Goal: Information Seeking & Learning: Learn about a topic

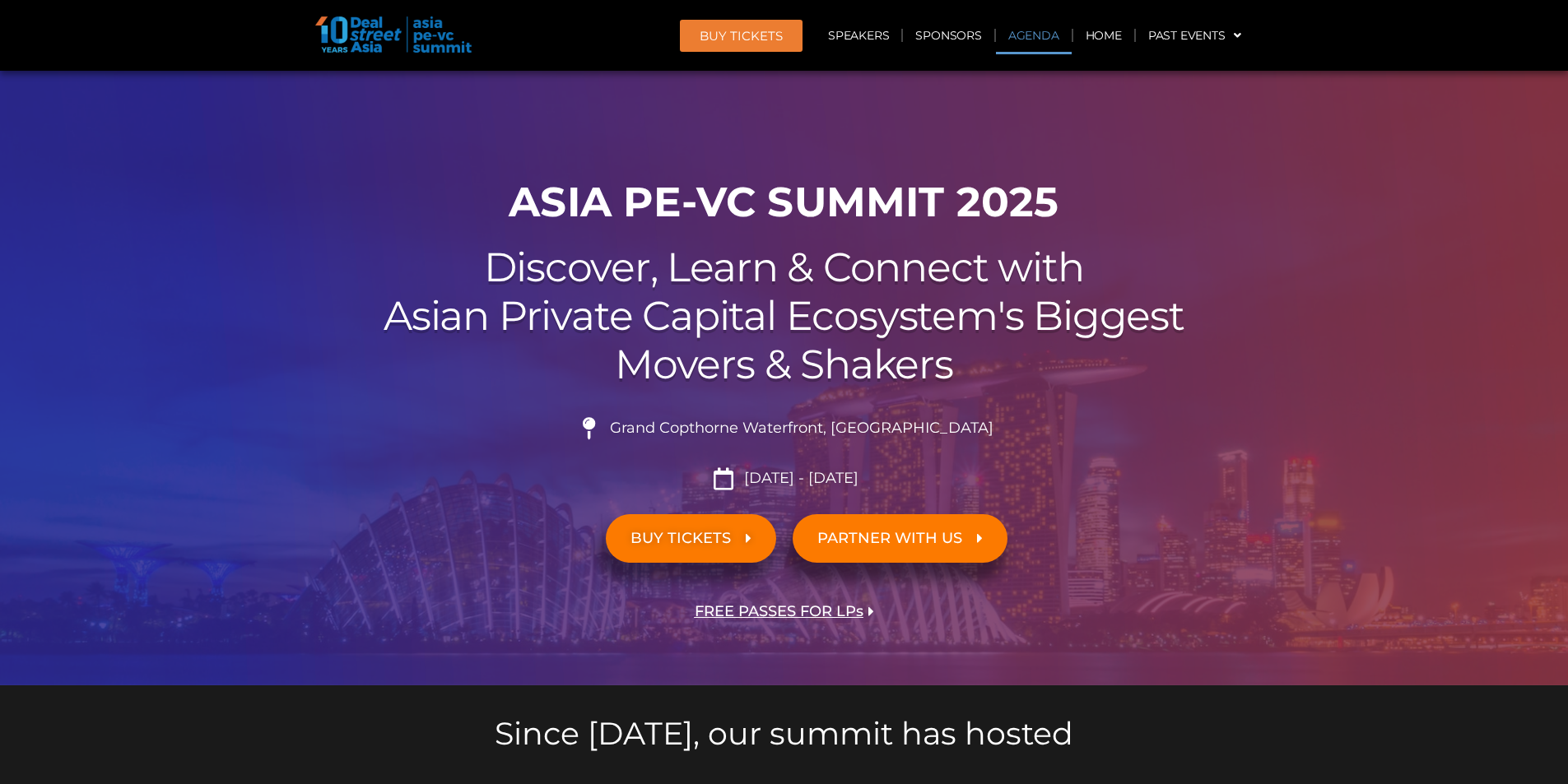
click at [1007, 38] on link "Agenda" at bounding box center [1034, 35] width 76 height 38
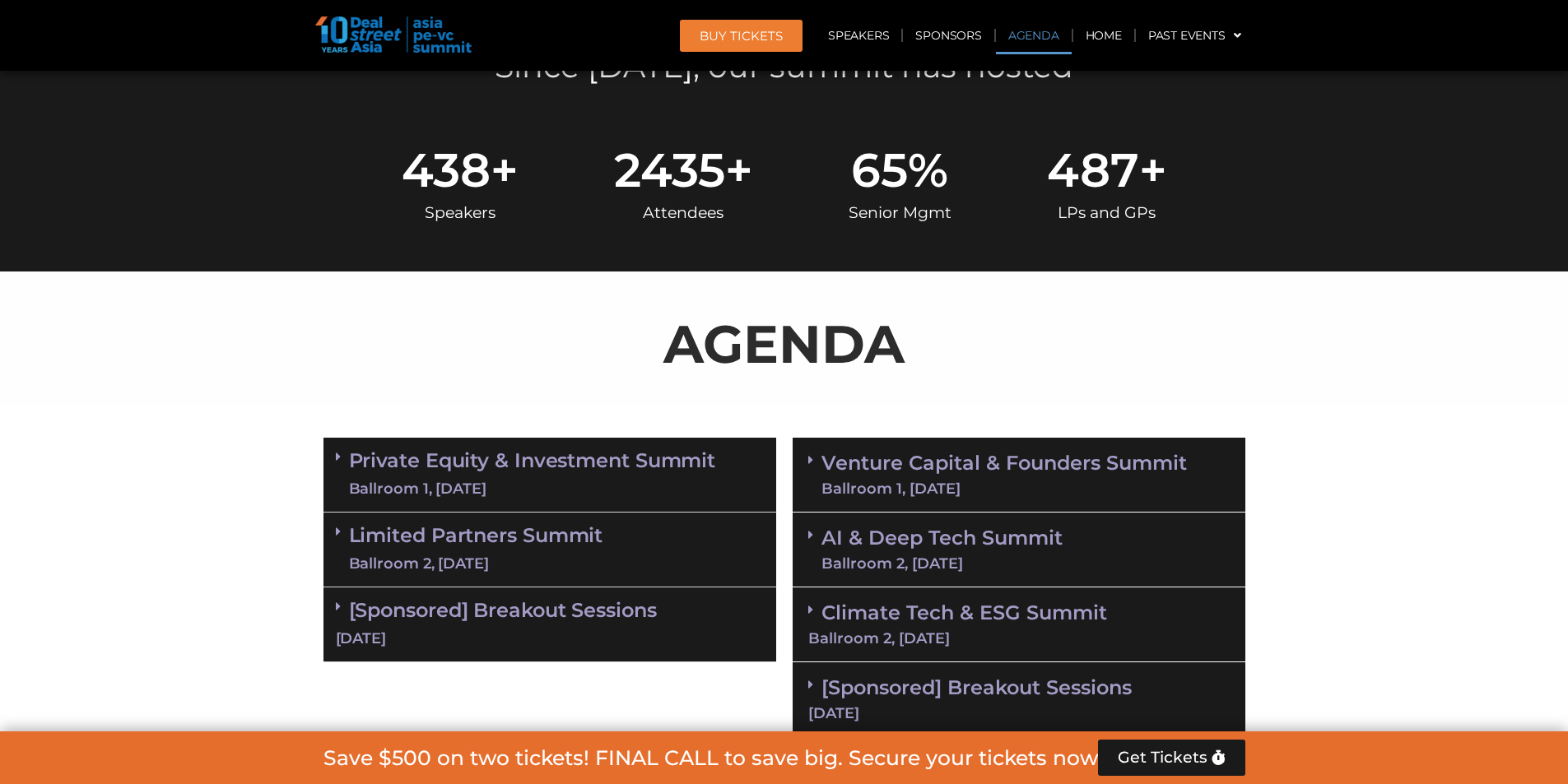
scroll to position [876, 0]
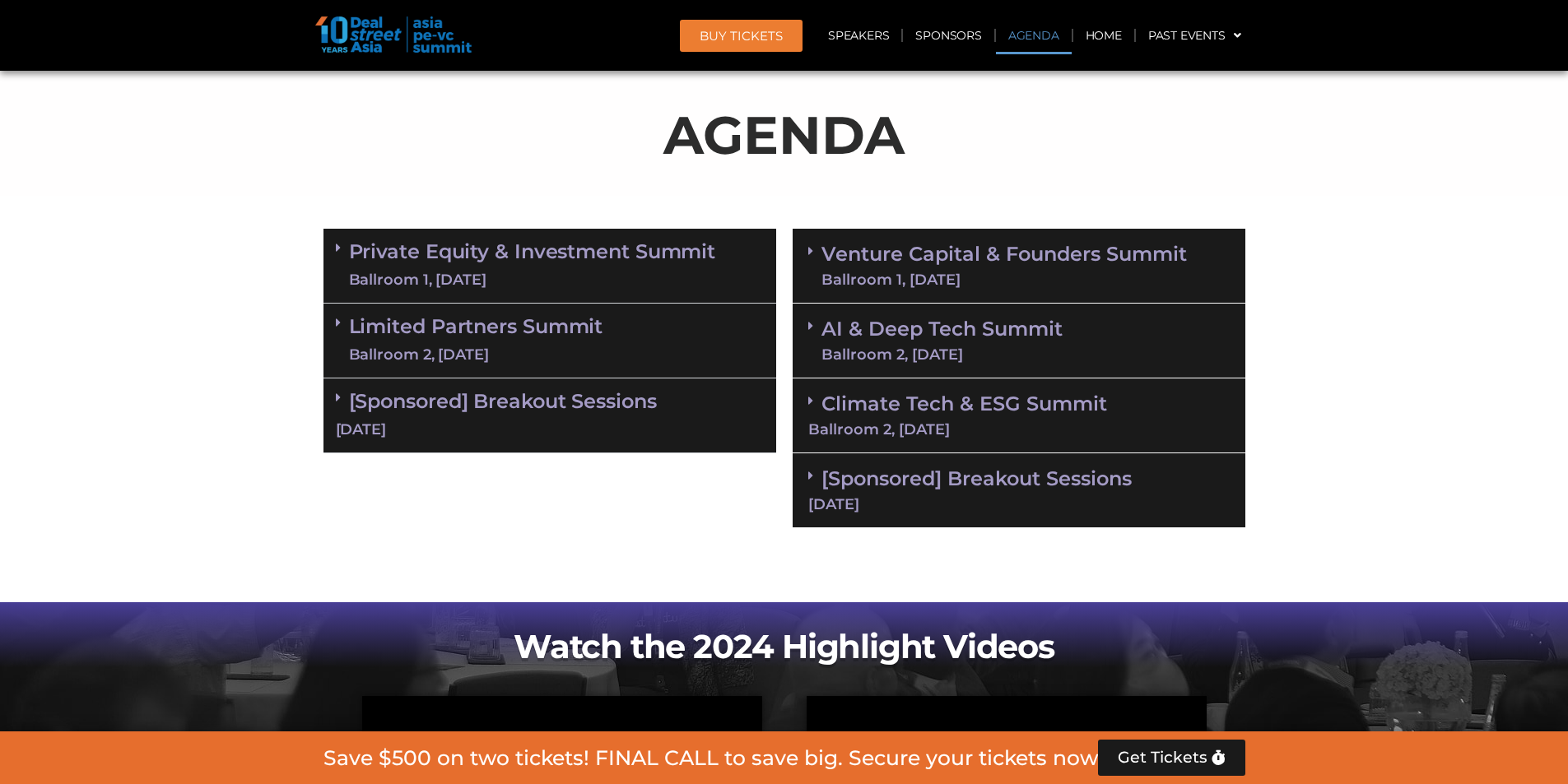
click at [953, 248] on link "Venture Capital & Founders​ Summit Ballroom 1, 11 Sept" at bounding box center [1004, 266] width 366 height 43
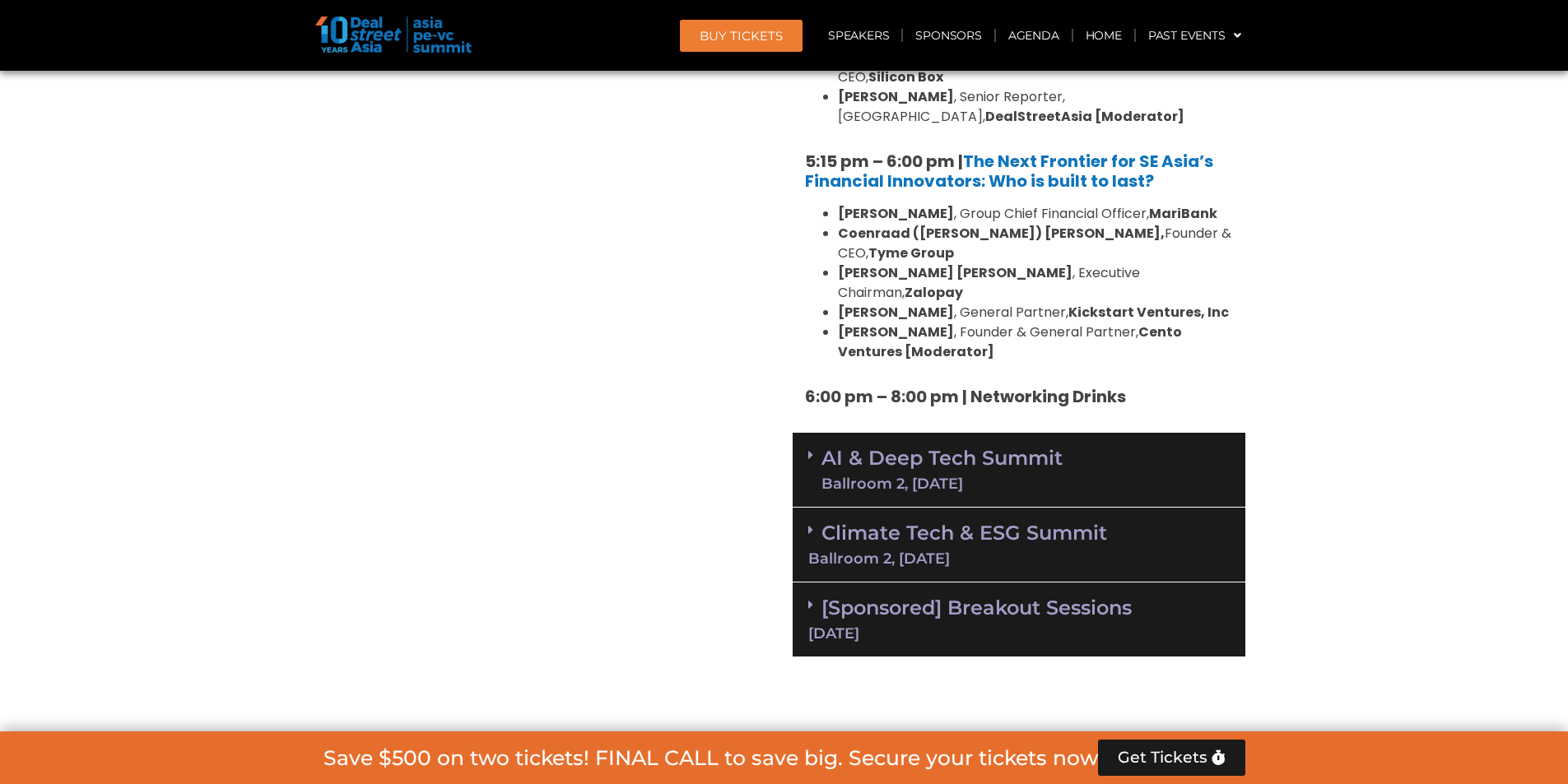
scroll to position [3262, 0]
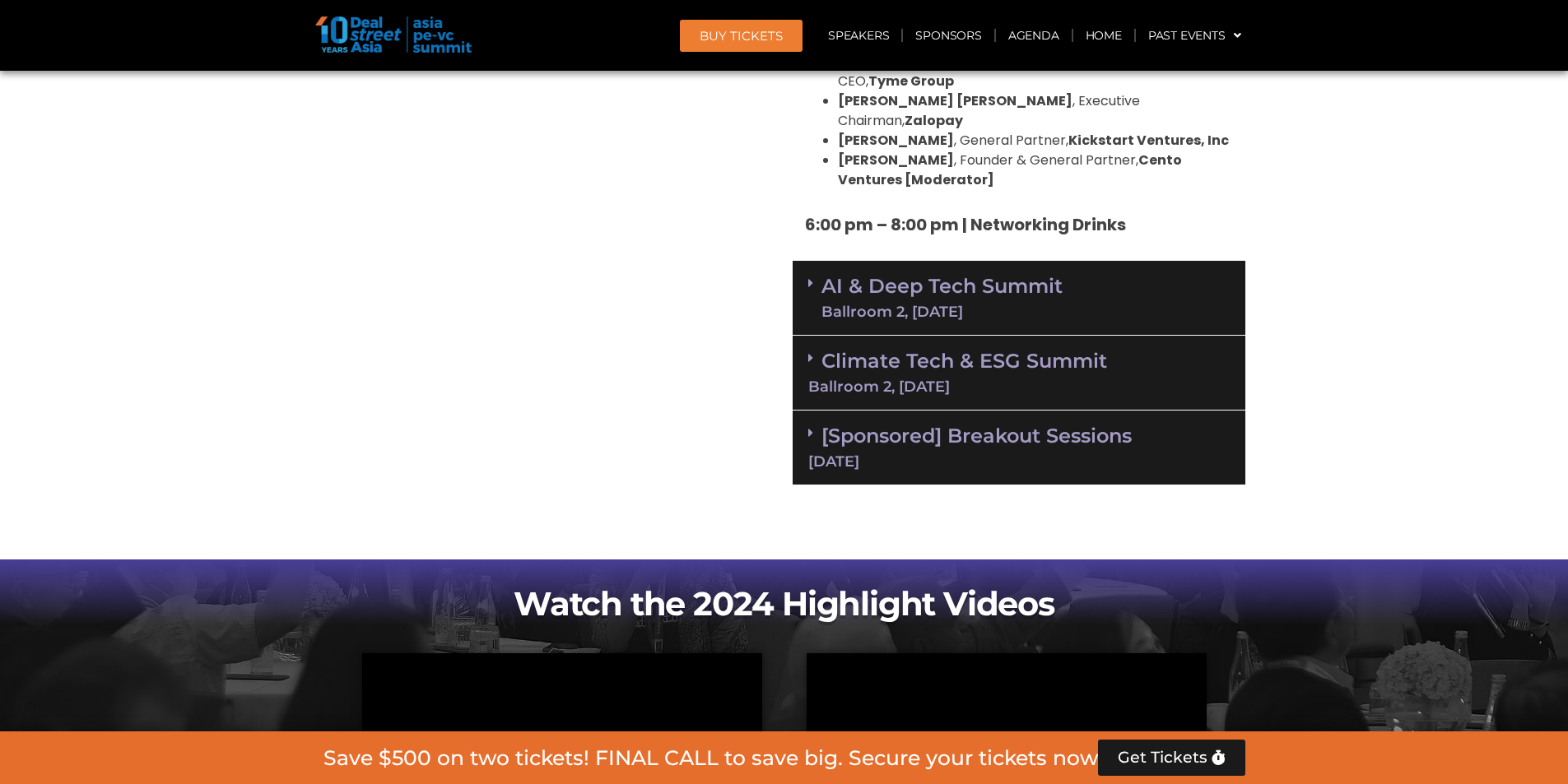
click at [983, 261] on div "AI & Deep Tech Summit Ballroom 2, 11 Sept" at bounding box center [1019, 298] width 452 height 75
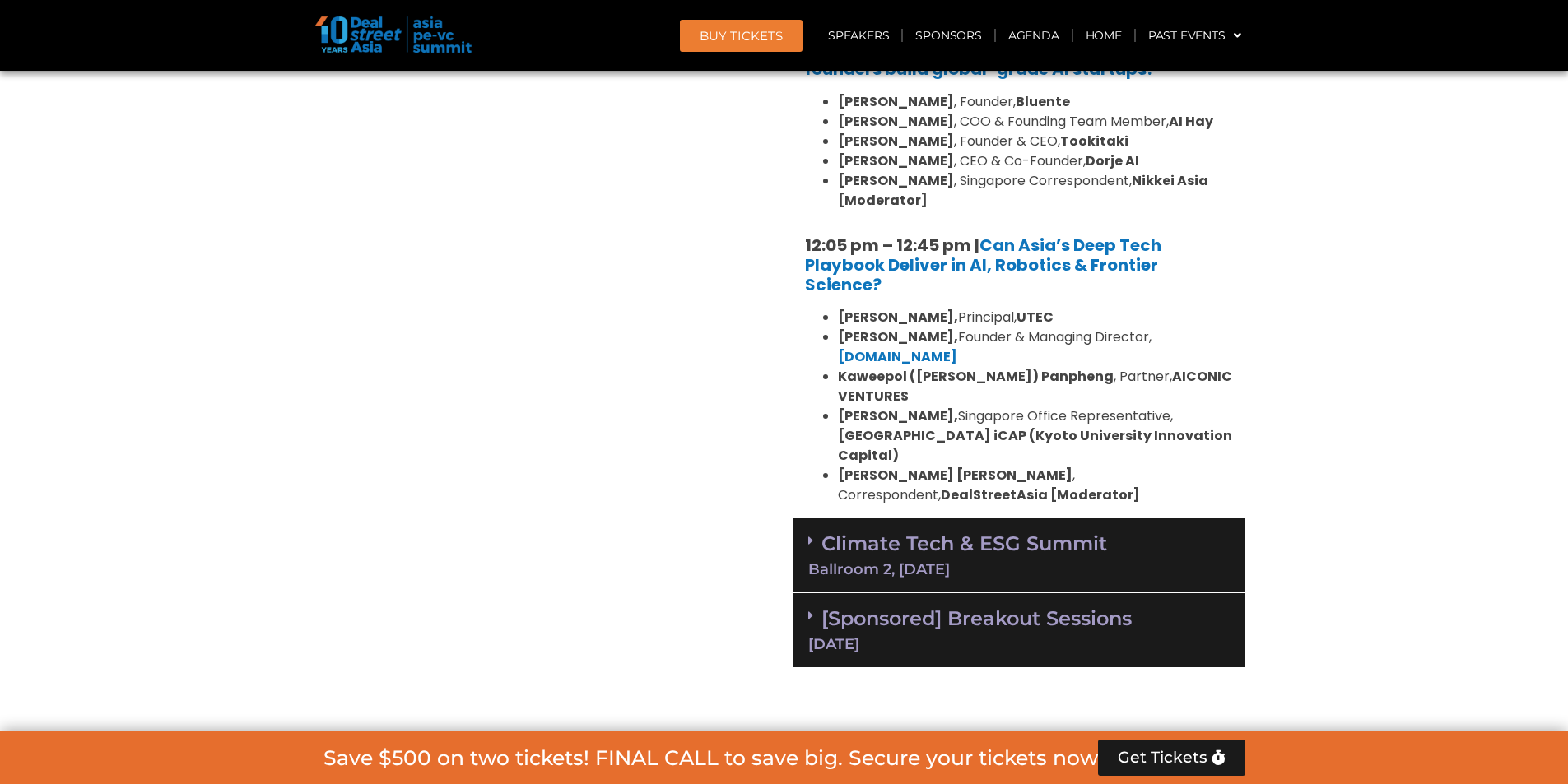
scroll to position [3921, 0]
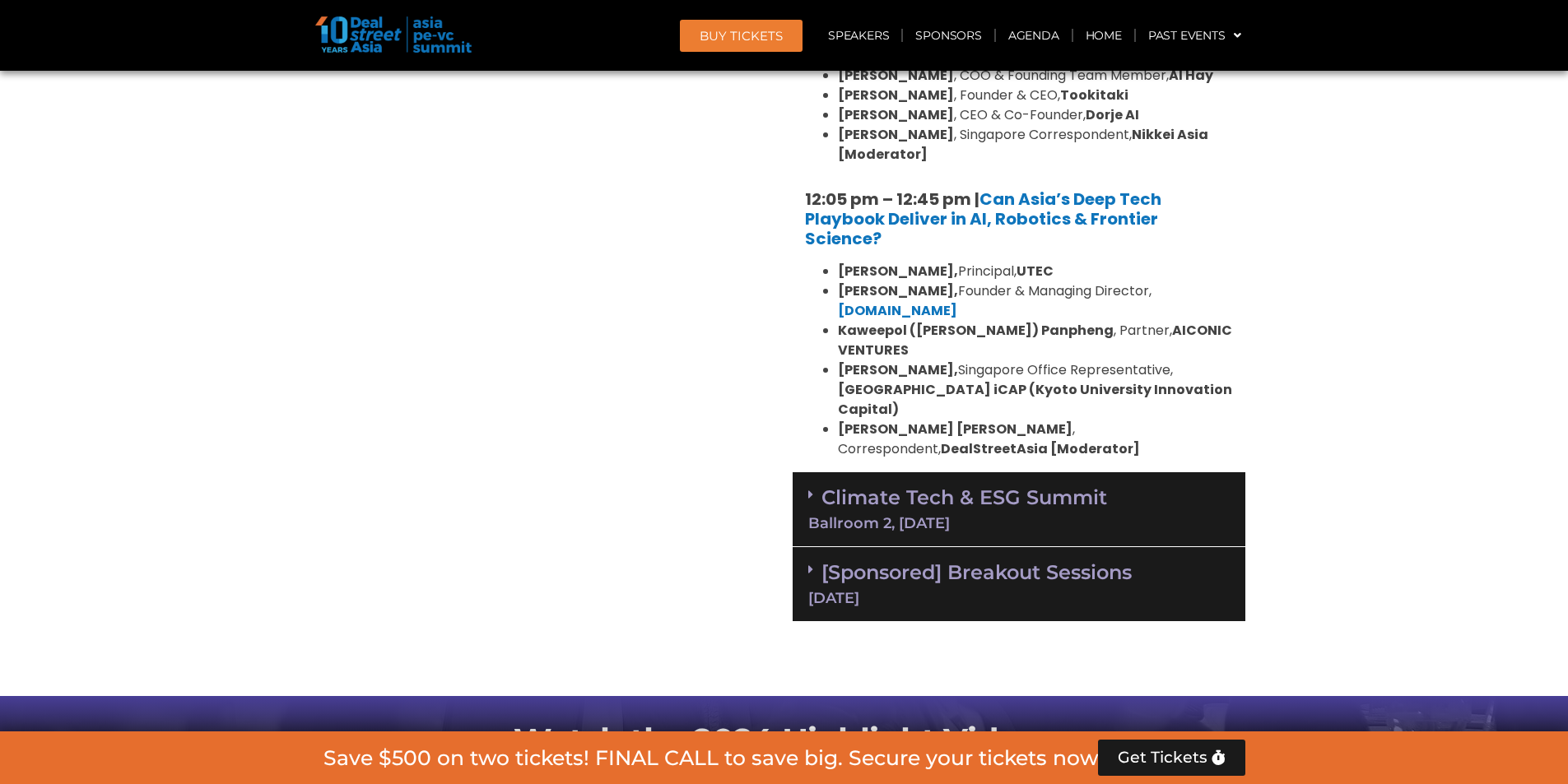
click at [955, 516] on div "Ballroom 2, [DATE]" at bounding box center [1019, 523] width 421 height 15
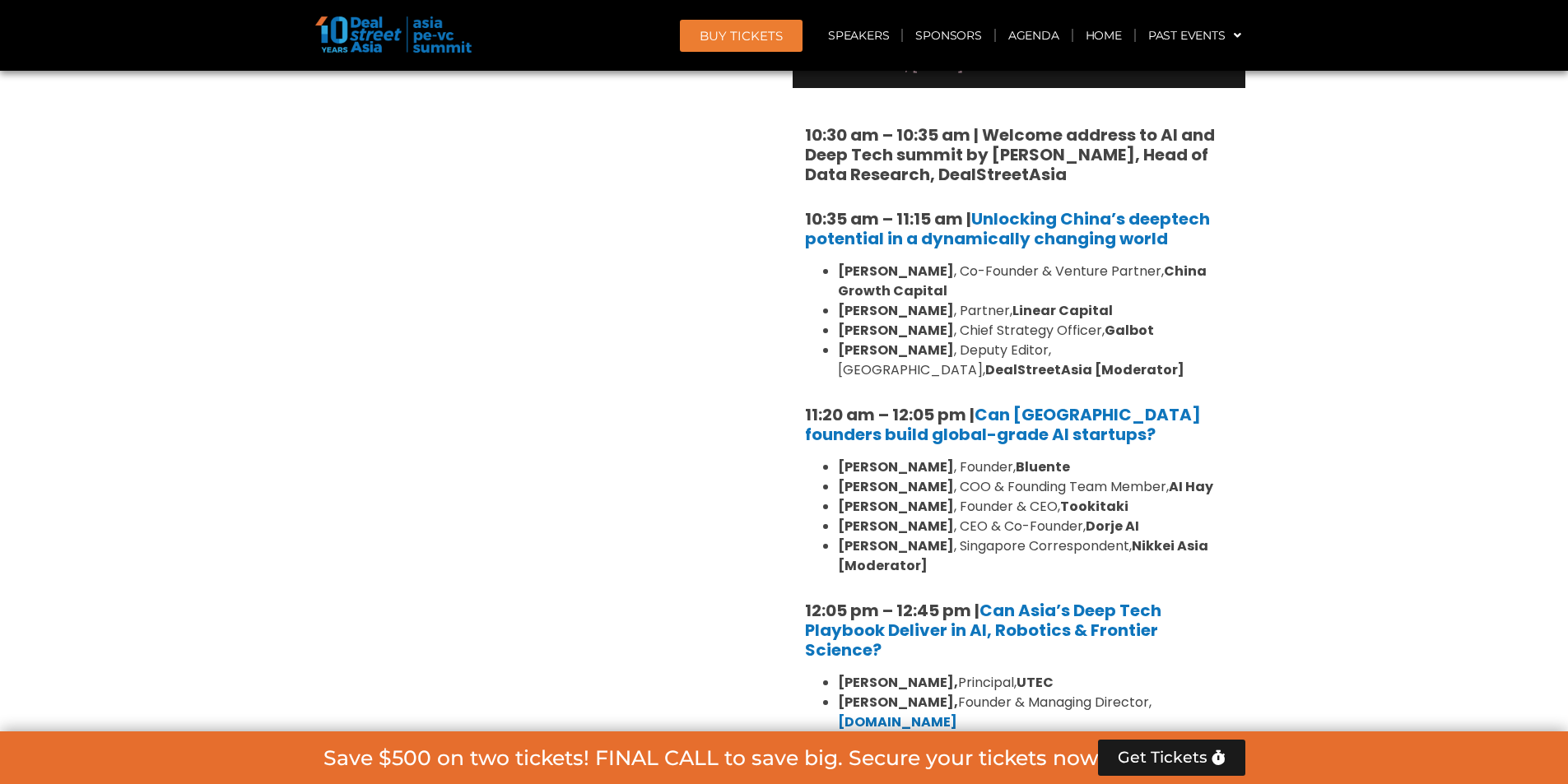
scroll to position [3180, 0]
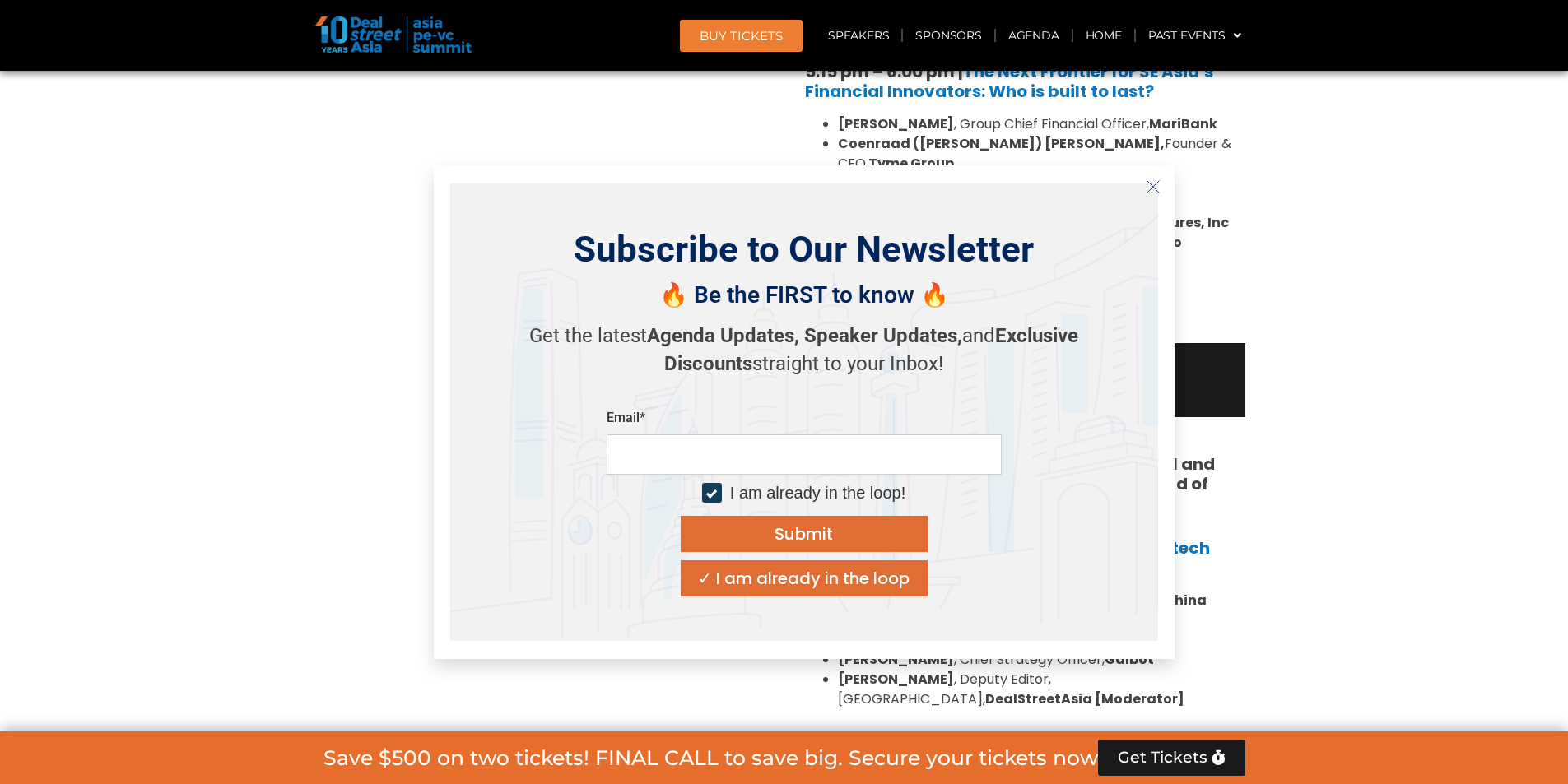
click at [1153, 187] on icon "Close" at bounding box center [1153, 187] width 15 height 15
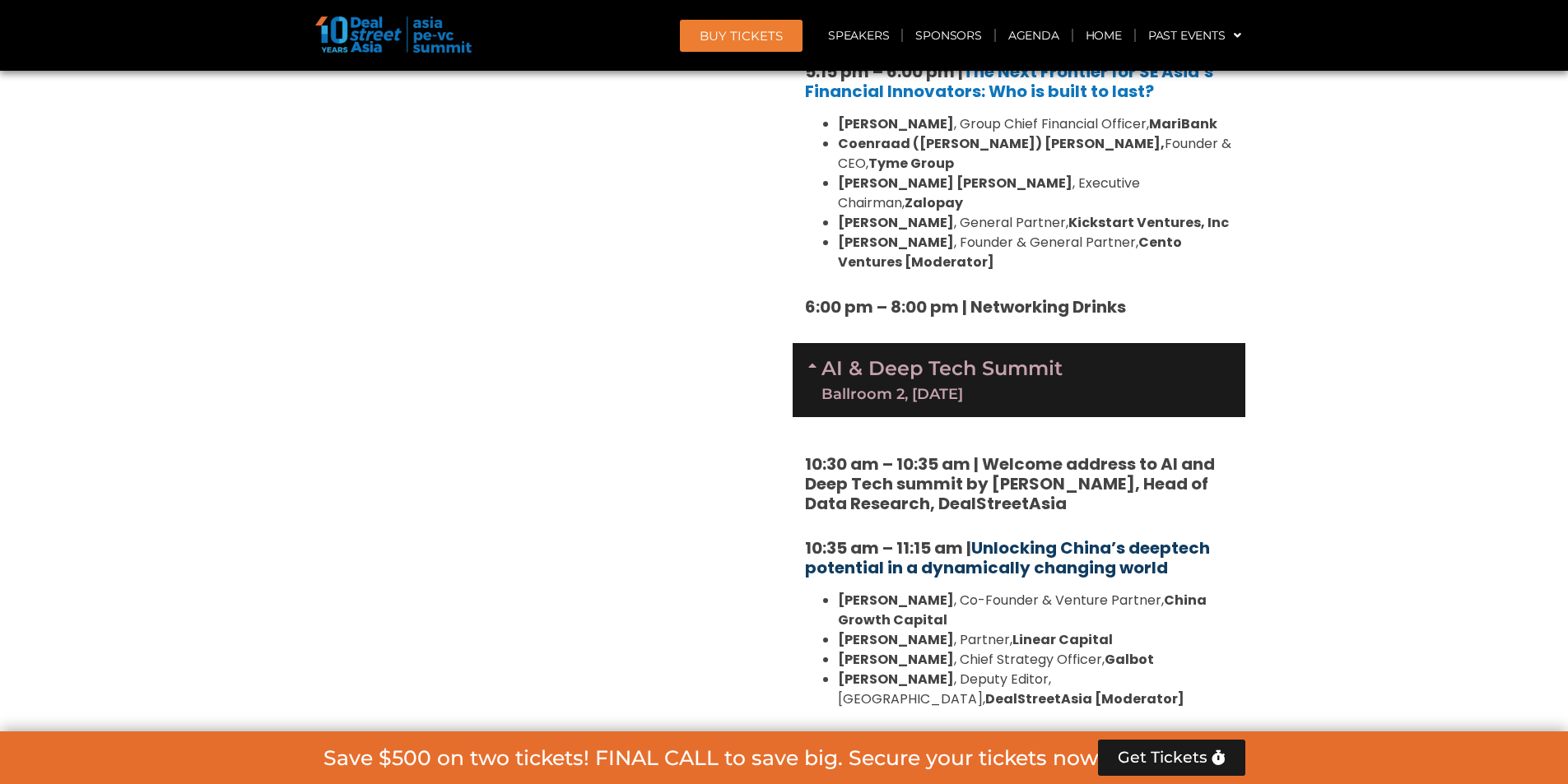
click at [1153, 536] on link "Unlocking China’s deeptech potential in a dynamically changing world" at bounding box center [1007, 558] width 405 height 43
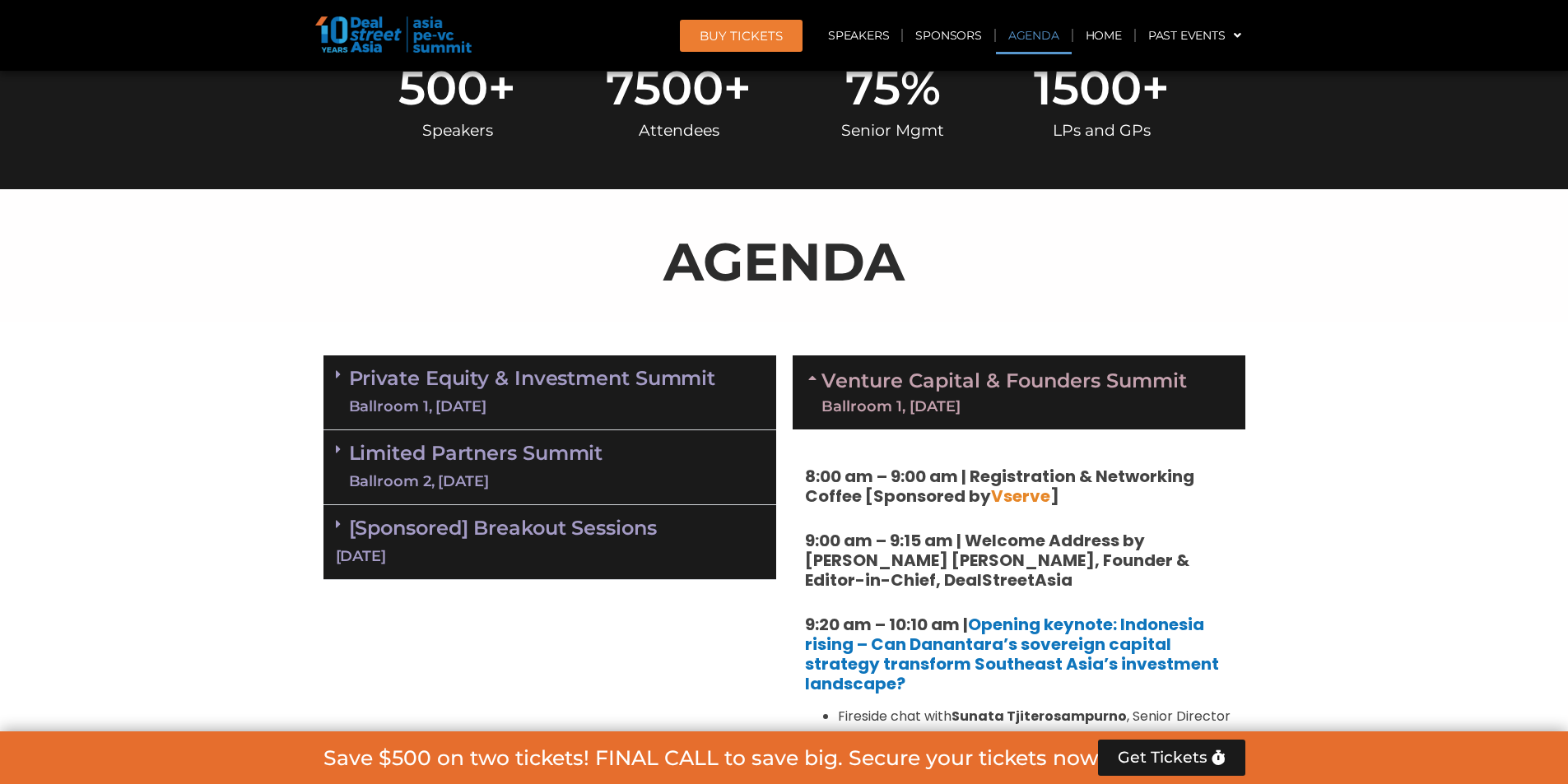
scroll to position [750, 0]
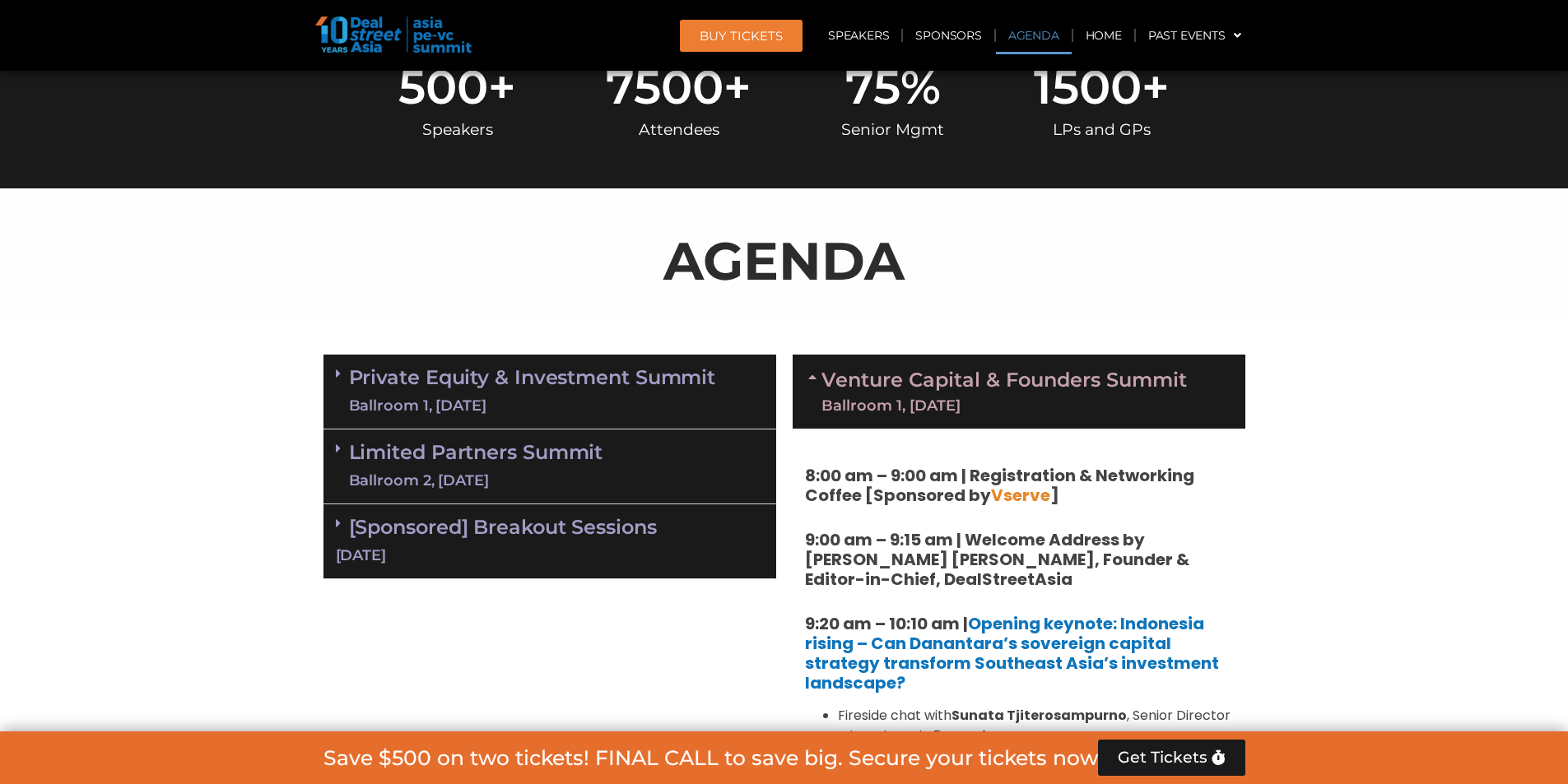
click at [1003, 395] on link "Venture Capital & Founders​ Summit Ballroom 1, 11 Sept" at bounding box center [1004, 392] width 366 height 43
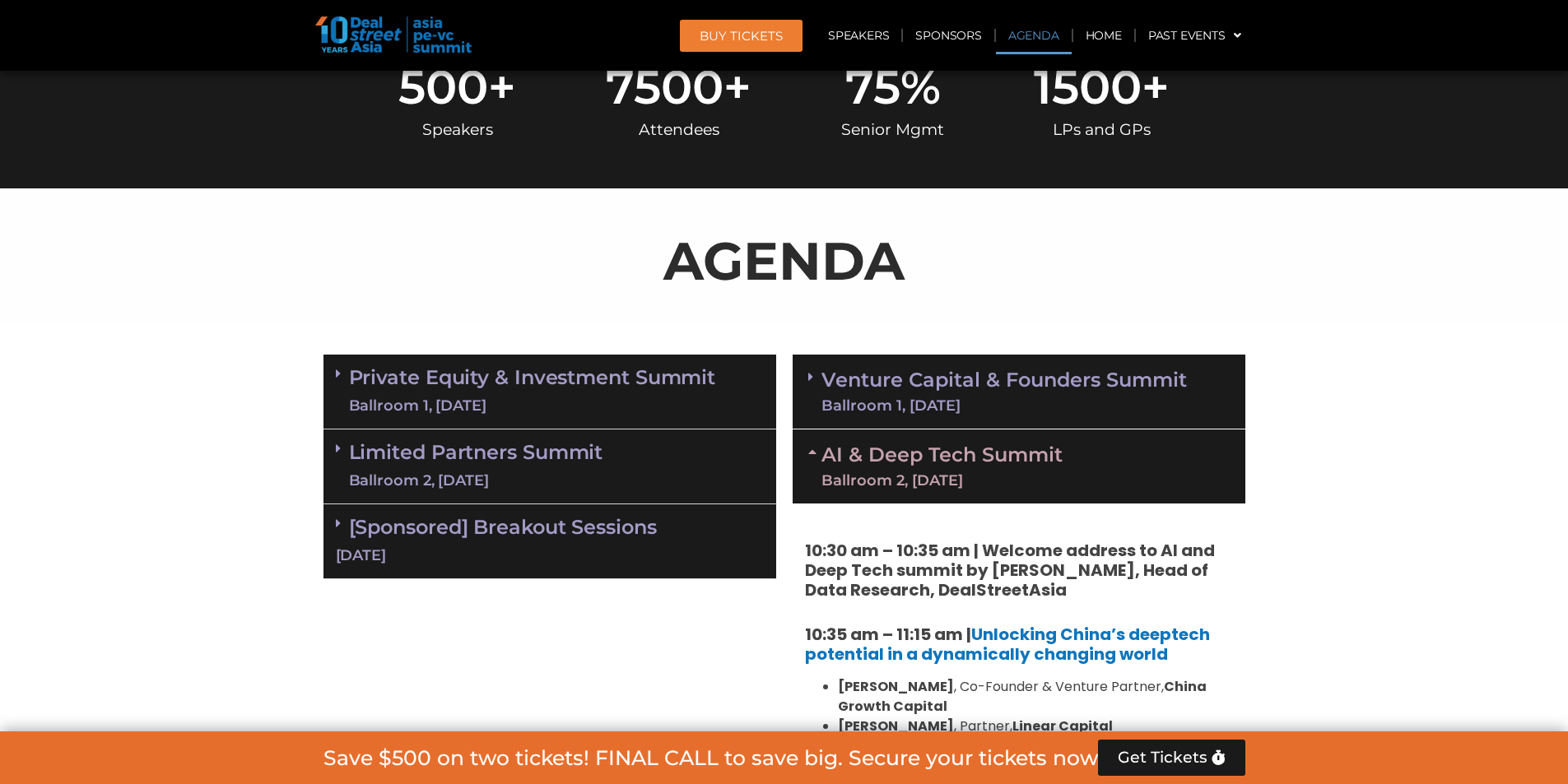
click at [1002, 473] on div "Ballroom 2, [DATE]" at bounding box center [942, 480] width 241 height 15
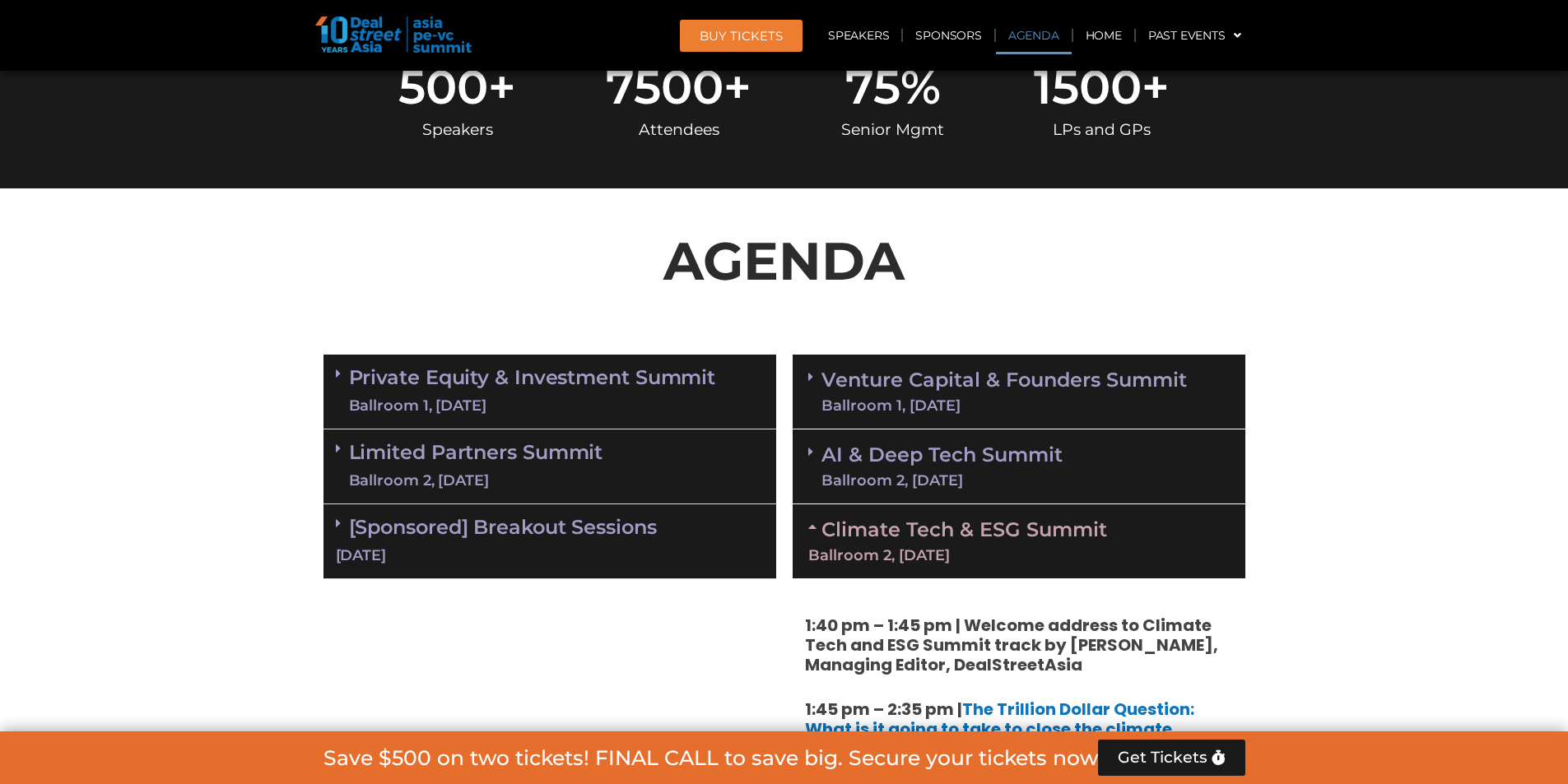
scroll to position [915, 0]
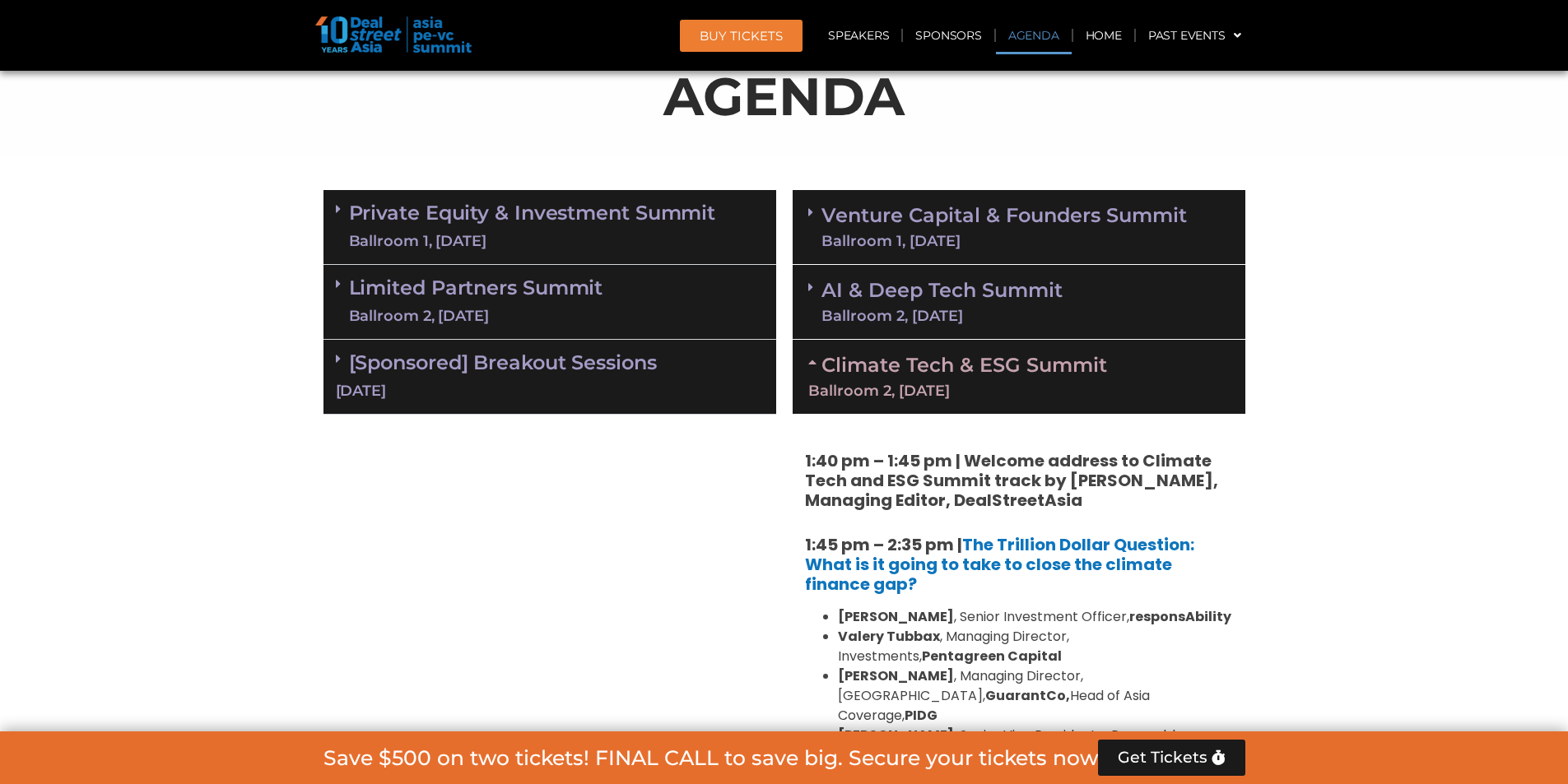
click at [978, 371] on link "Climate Tech & ESG Summit Ballroom 2, 11 Sept" at bounding box center [1019, 375] width 421 height 45
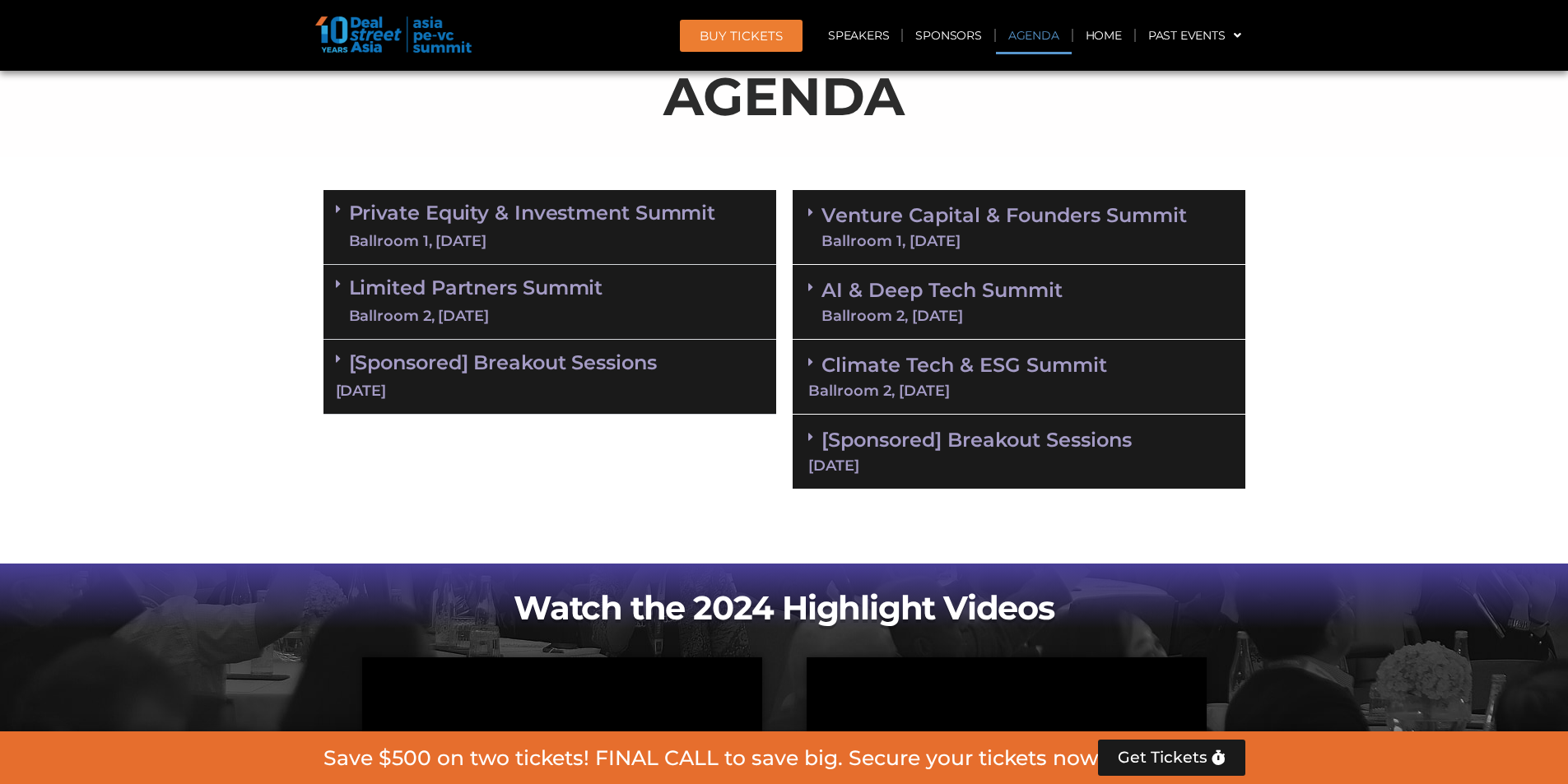
click at [973, 213] on link "Venture Capital & Founders​ Summit Ballroom 1, 11 Sept" at bounding box center [1004, 227] width 366 height 43
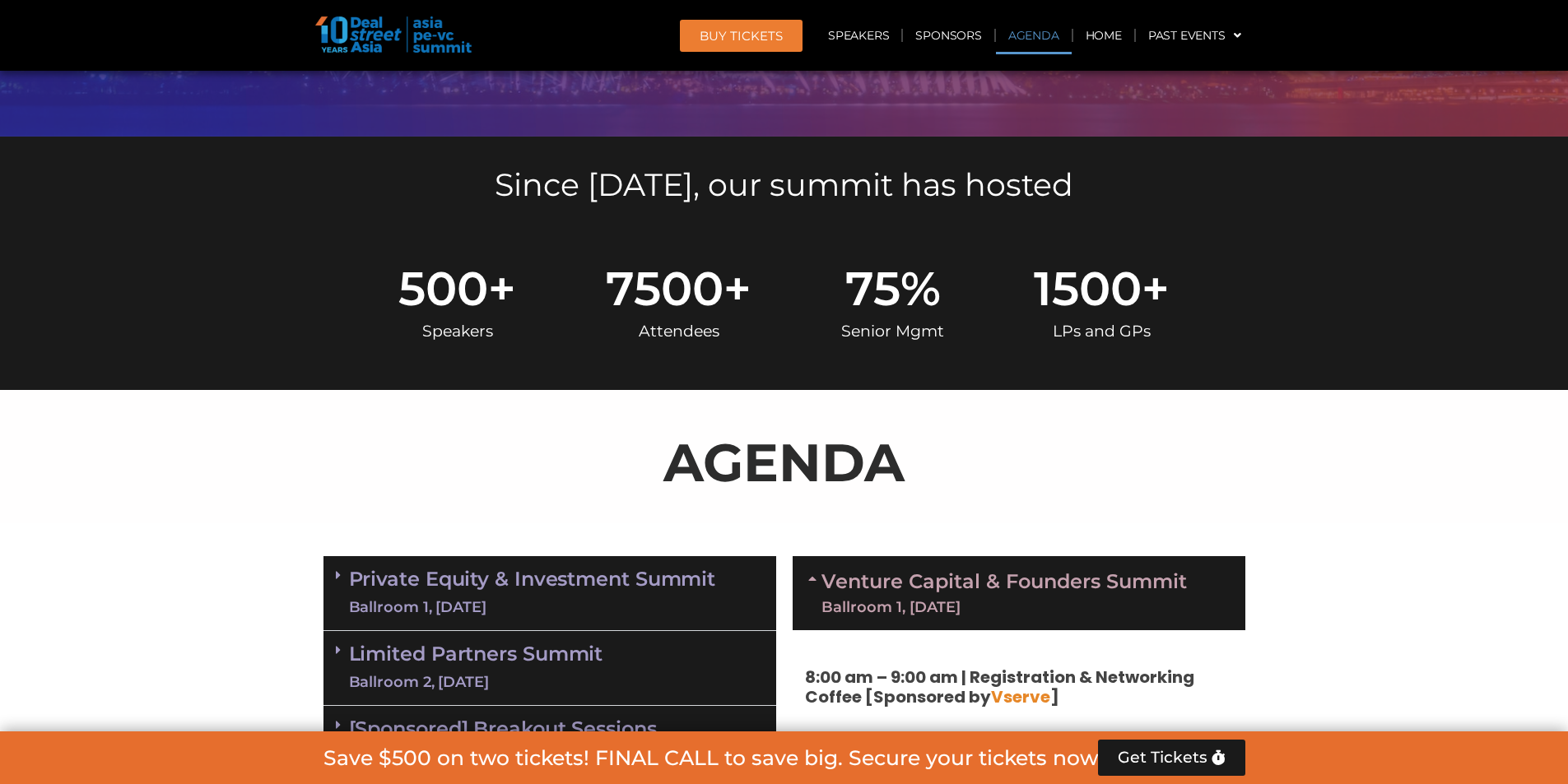
scroll to position [878, 0]
